Goal: Information Seeking & Learning: Learn about a topic

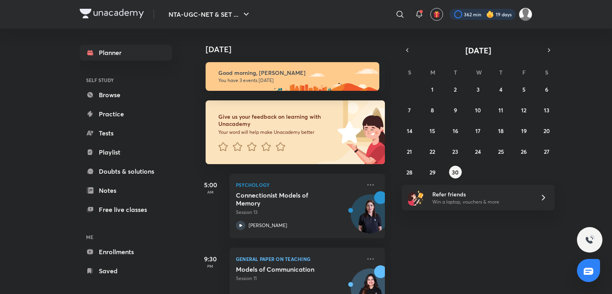
click at [470, 14] on div at bounding box center [482, 14] width 66 height 11
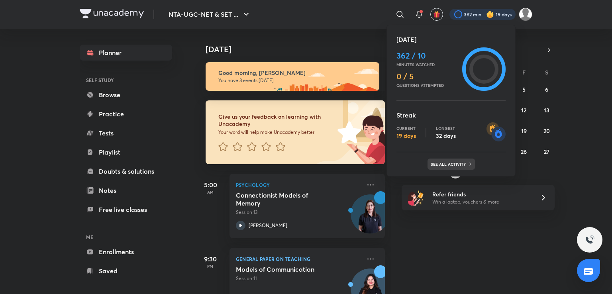
click at [449, 165] on p "See all activity" at bounding box center [449, 164] width 37 height 5
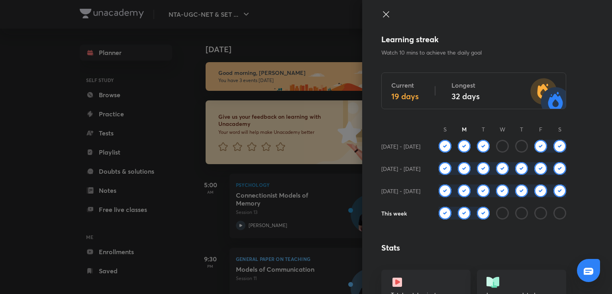
click at [381, 18] on icon at bounding box center [386, 15] width 10 height 10
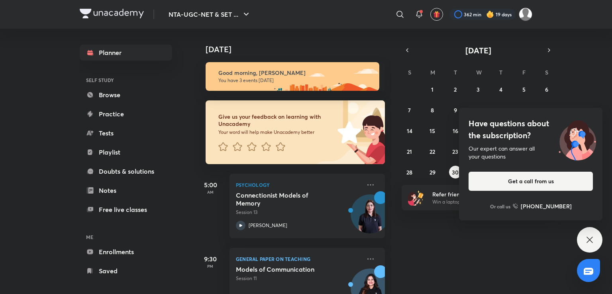
click at [357, 32] on div "Yesterday" at bounding box center [293, 41] width 198 height 25
click at [592, 236] on icon at bounding box center [590, 240] width 10 height 10
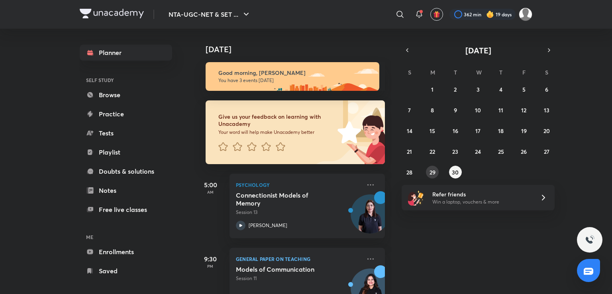
click at [433, 168] on abbr "29" at bounding box center [432, 172] width 6 height 8
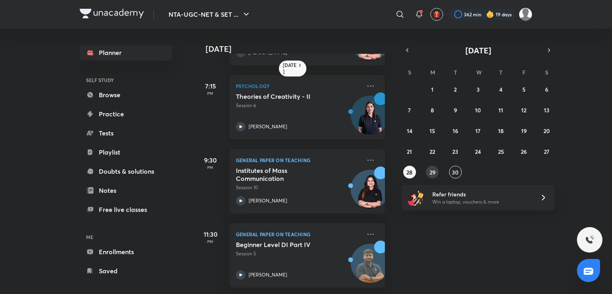
scroll to position [121, 0]
click at [543, 146] on button "27" at bounding box center [546, 151] width 13 height 13
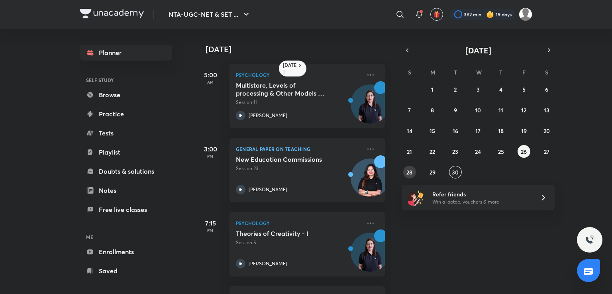
click at [411, 170] on abbr "28" at bounding box center [409, 172] width 6 height 8
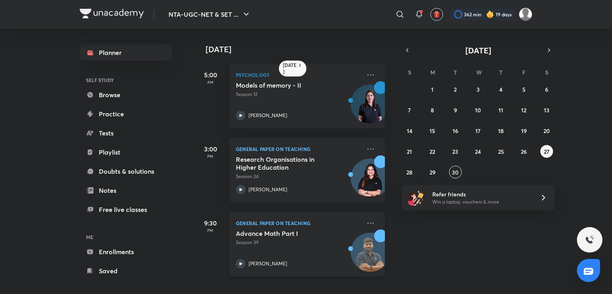
click at [306, 247] on div "Advance Math Part I Session 39 Rajat Kumar" at bounding box center [298, 248] width 125 height 39
click at [409, 173] on abbr "28" at bounding box center [409, 172] width 6 height 8
click at [435, 170] on abbr "29" at bounding box center [432, 172] width 6 height 8
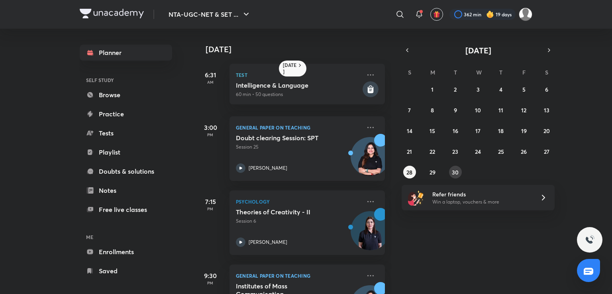
click at [458, 170] on abbr "30" at bounding box center [455, 172] width 7 height 8
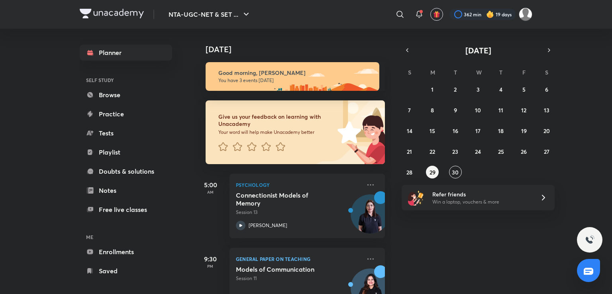
scroll to position [105, 0]
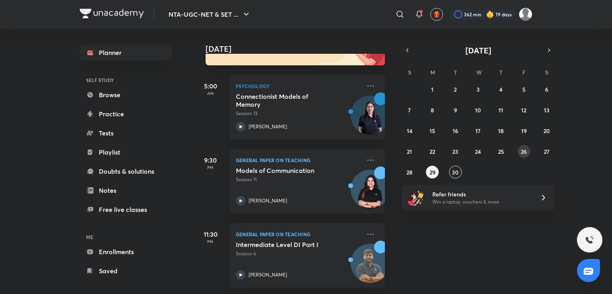
click at [523, 152] on abbr "26" at bounding box center [524, 152] width 6 height 8
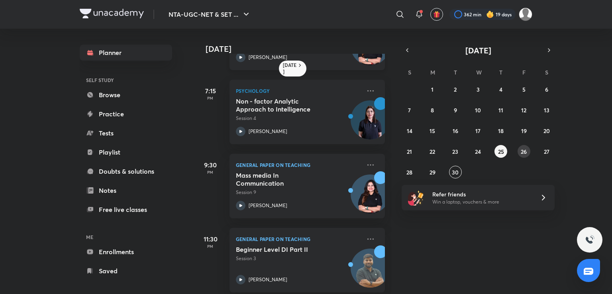
scroll to position [143, 0]
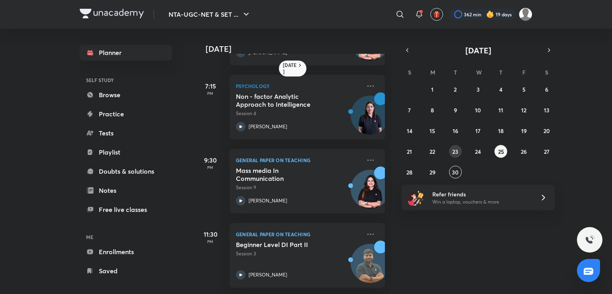
click at [449, 152] on button "23" at bounding box center [455, 151] width 13 height 13
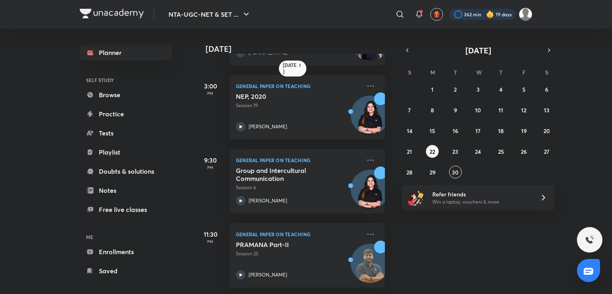
click at [471, 16] on div at bounding box center [482, 14] width 66 height 11
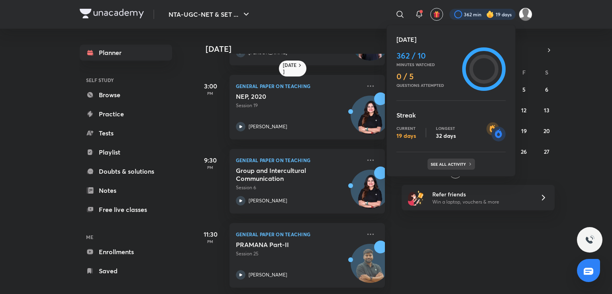
click at [458, 162] on p "See all activity" at bounding box center [449, 164] width 37 height 5
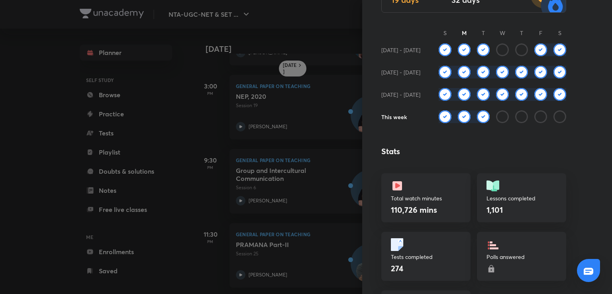
scroll to position [76, 0]
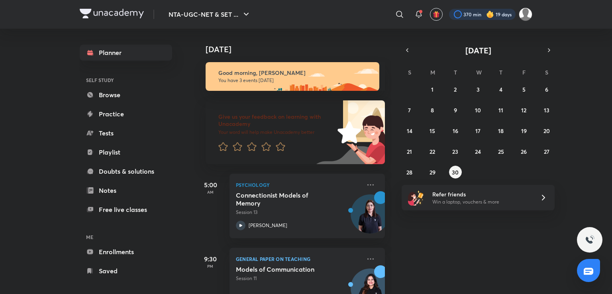
click at [470, 15] on div at bounding box center [482, 14] width 67 height 11
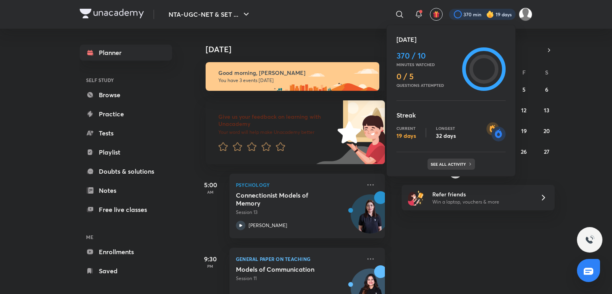
click at [440, 165] on p "See all activity" at bounding box center [449, 164] width 37 height 5
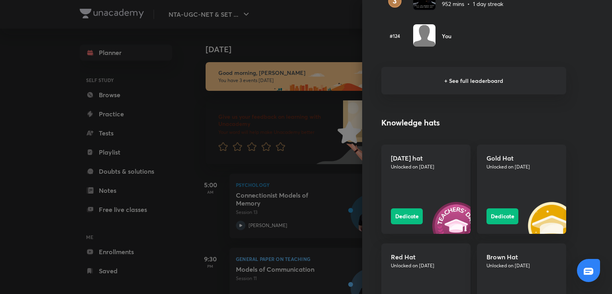
scroll to position [609, 0]
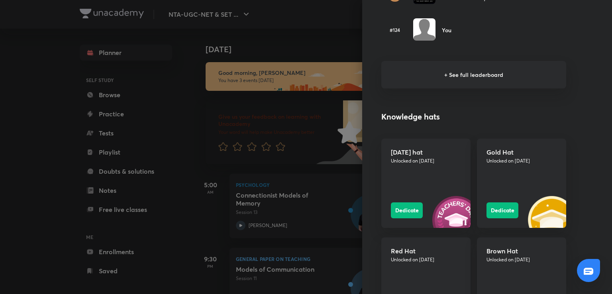
click at [196, 104] on div at bounding box center [306, 147] width 612 height 294
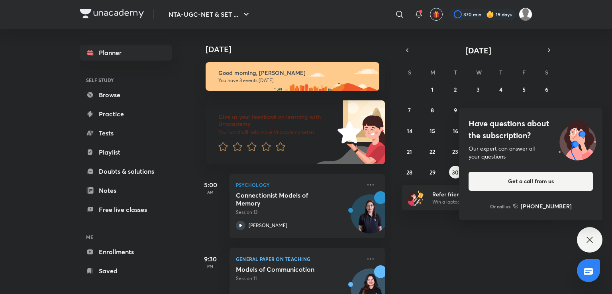
click at [595, 238] on div "Have questions about the subscription? Our expert can answer all your questions…" at bounding box center [589, 239] width 25 height 25
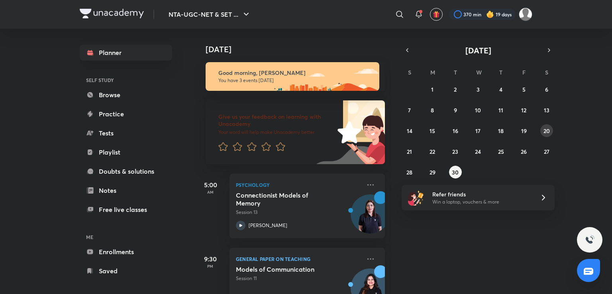
click at [542, 132] on button "20" at bounding box center [546, 130] width 13 height 13
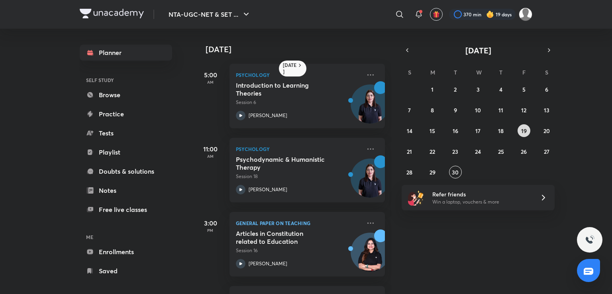
click at [526, 133] on abbr "19" at bounding box center [524, 131] width 6 height 8
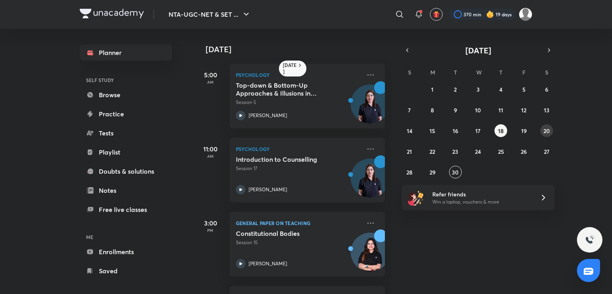
click at [543, 131] on abbr "20" at bounding box center [546, 131] width 6 height 8
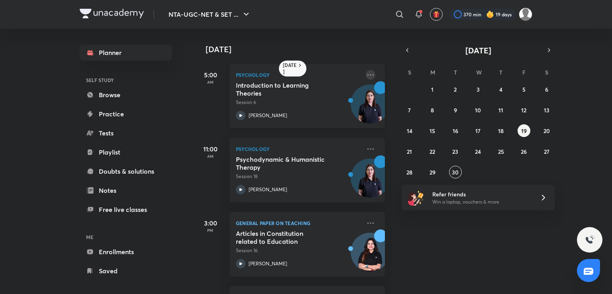
click at [366, 72] on icon at bounding box center [371, 75] width 10 height 10
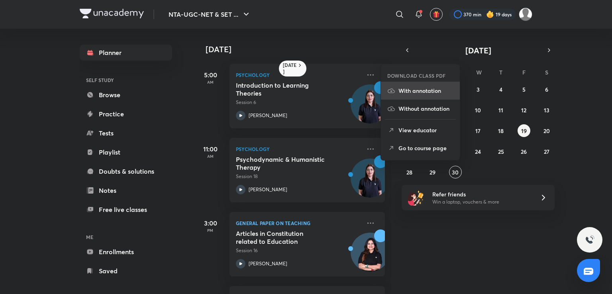
click at [399, 90] on p "With annotation" at bounding box center [425, 90] width 55 height 8
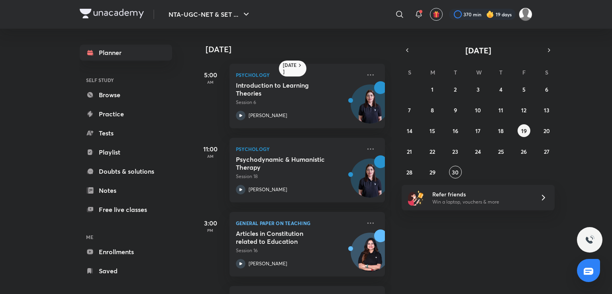
click at [369, 51] on h4 "[DATE]" at bounding box center [299, 50] width 187 height 10
click at [547, 133] on abbr "20" at bounding box center [546, 131] width 6 height 8
click at [405, 152] on button "21" at bounding box center [409, 151] width 13 height 13
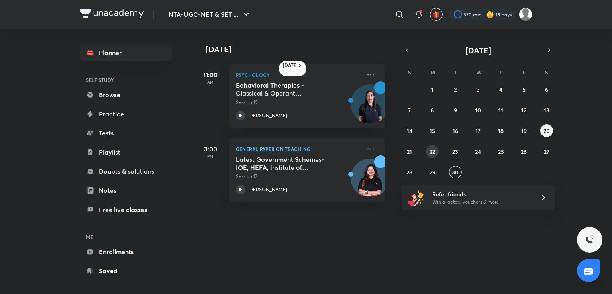
click at [437, 151] on button "22" at bounding box center [432, 151] width 13 height 13
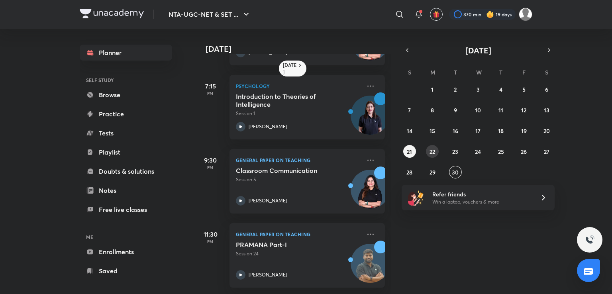
scroll to position [196, 0]
click at [452, 152] on abbr "23" at bounding box center [455, 152] width 6 height 8
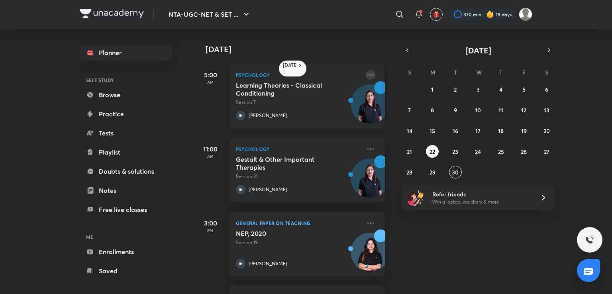
click at [366, 74] on icon at bounding box center [371, 75] width 10 height 10
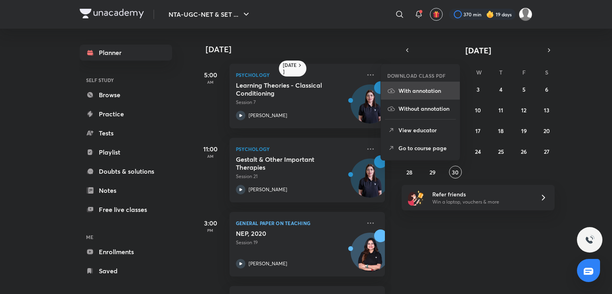
click at [409, 86] on p "With annotation" at bounding box center [425, 90] width 55 height 8
